Goal: Task Accomplishment & Management: Complete application form

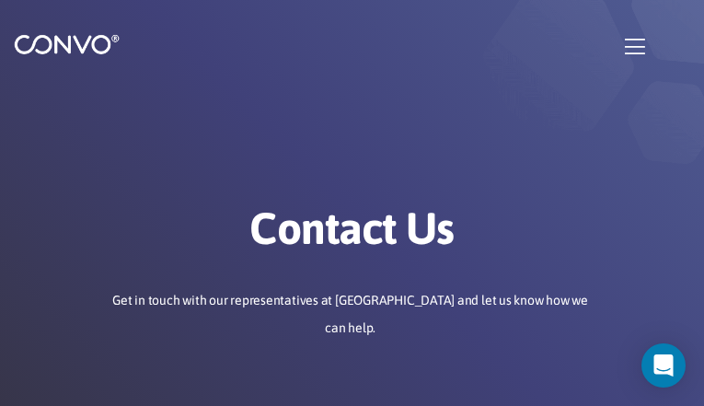
type input "aJNfOmayp"
type input "onicemata94@gmail.com"
type input "JORfJCtqS"
type input "fLsWJQTGm"
type input "VBgblKAwhiUG"
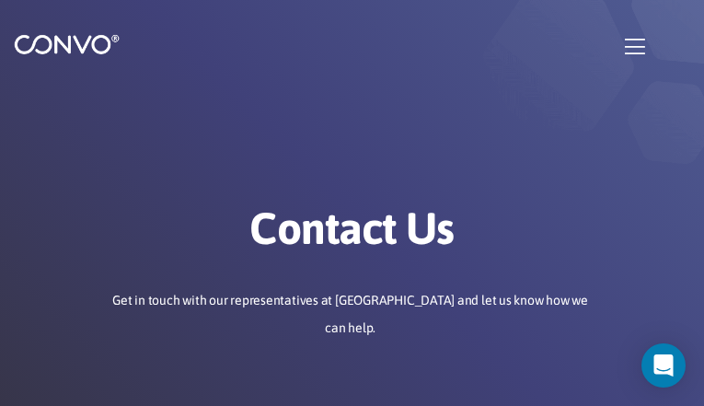
type input "eYuSKyGGqsWjKZWm"
type input "onicemata94@gmail.com"
type input "ouxYybDFP"
type input "NdoFHIqoVtiGfmVp"
checkbox input"] "false"
